Goal: Navigation & Orientation: Find specific page/section

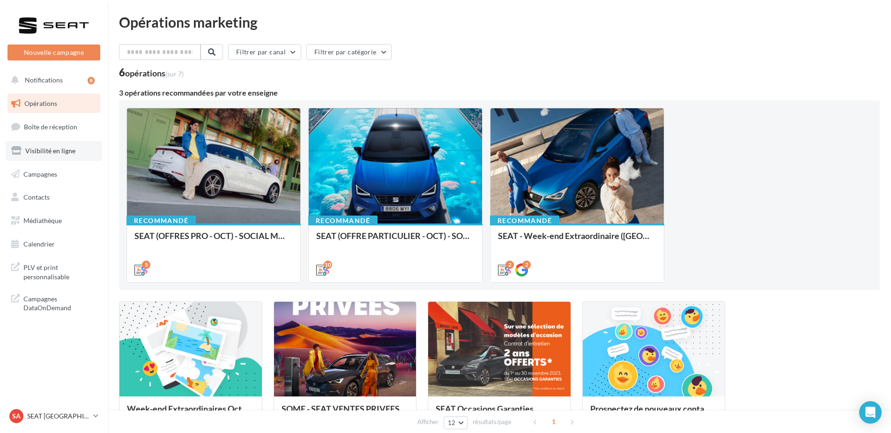
click at [42, 147] on span "Visibilité en ligne" at bounding box center [50, 151] width 50 height 8
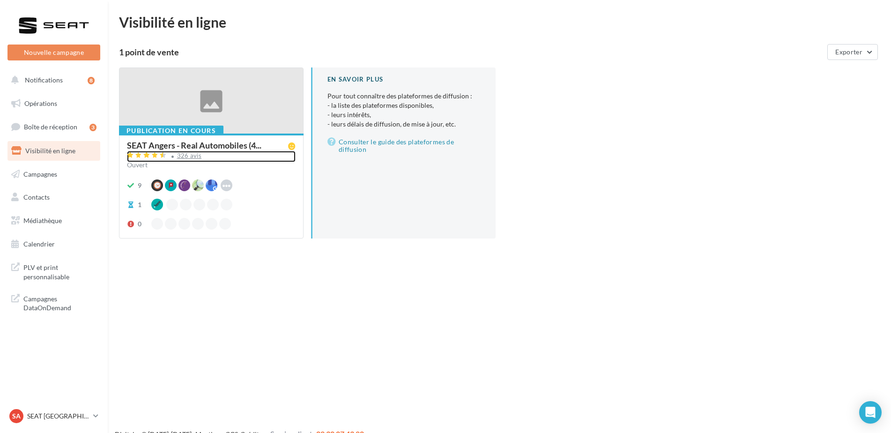
click at [185, 156] on div "326 avis" at bounding box center [189, 156] width 25 height 6
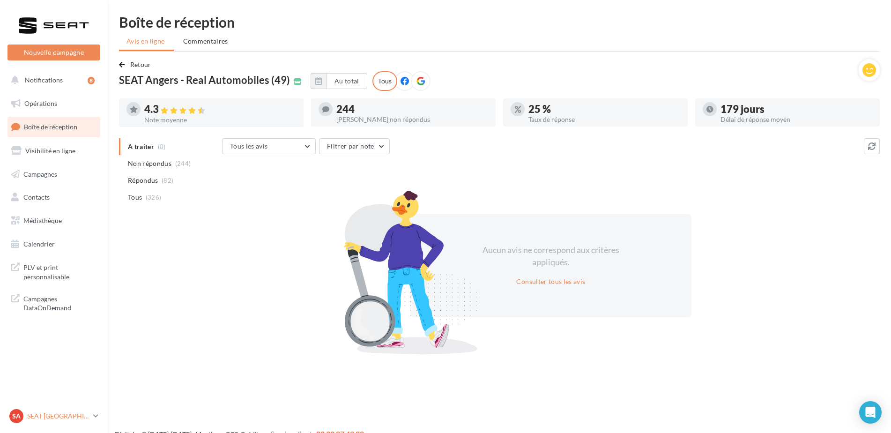
click at [46, 416] on p "SEAT [GEOGRAPHIC_DATA]" at bounding box center [58, 415] width 62 height 9
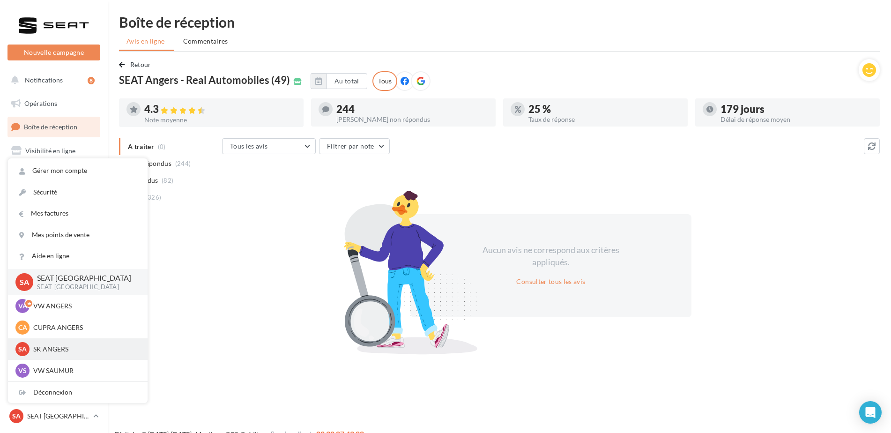
click at [53, 352] on p "SK ANGERS" at bounding box center [84, 348] width 103 height 9
